Goal: Task Accomplishment & Management: Complete application form

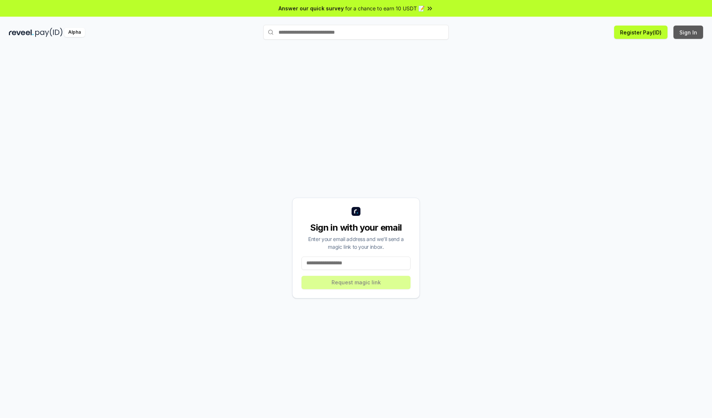
click at [688, 32] on button "Sign In" at bounding box center [688, 32] width 30 height 13
type input "**********"
click at [356, 282] on button "Request magic link" at bounding box center [355, 282] width 109 height 13
